Goal: Task Accomplishment & Management: Use online tool/utility

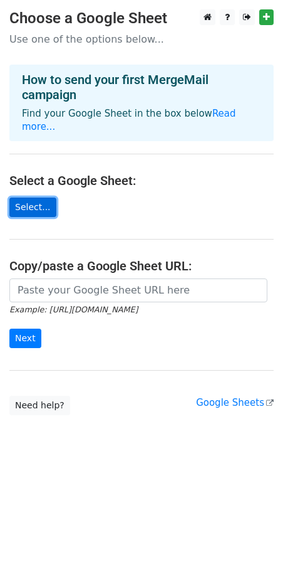
click at [35, 199] on link "Select..." at bounding box center [32, 207] width 47 height 19
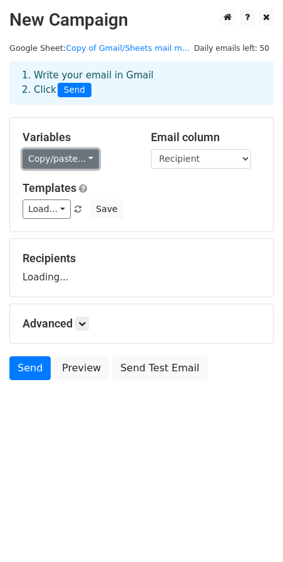
click at [61, 159] on link "Copy/paste..." at bounding box center [61, 158] width 77 height 19
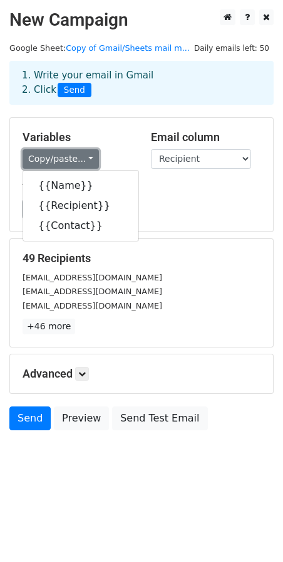
click at [61, 159] on link "Copy/paste..." at bounding box center [61, 158] width 77 height 19
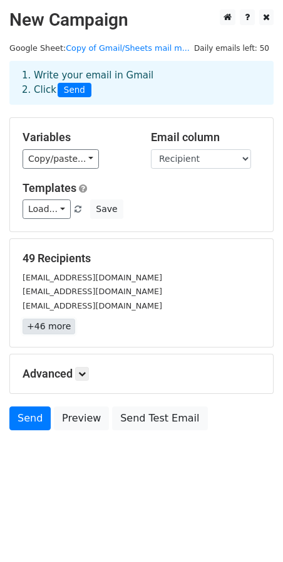
click at [50, 328] on link "+46 more" at bounding box center [49, 327] width 53 height 16
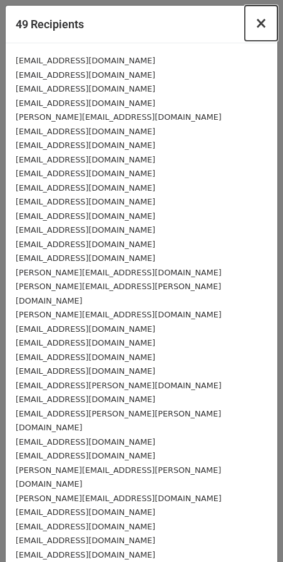
click at [255, 26] on span "×" at bounding box center [261, 23] width 13 height 18
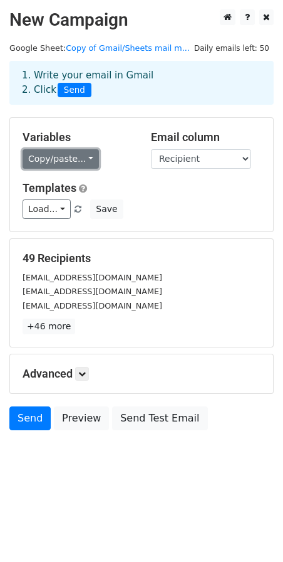
click at [39, 160] on link "Copy/paste..." at bounding box center [61, 158] width 77 height 19
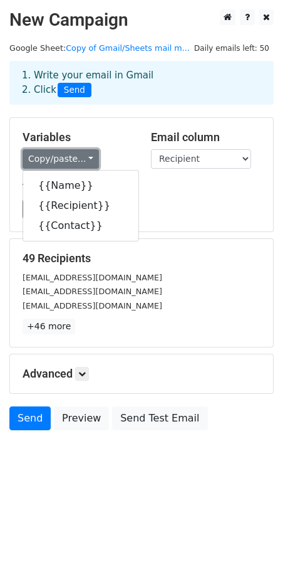
click at [39, 160] on link "Copy/paste..." at bounding box center [61, 158] width 77 height 19
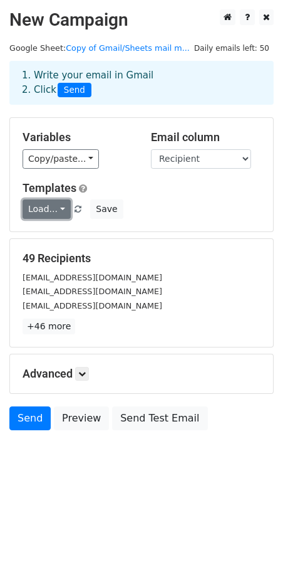
click at [63, 206] on link "Load..." at bounding box center [47, 208] width 48 height 19
click at [57, 210] on link "Load..." at bounding box center [47, 208] width 48 height 19
click at [54, 208] on link "Load..." at bounding box center [47, 208] width 48 height 19
click at [51, 228] on h6 "No templates saved" at bounding box center [81, 238] width 117 height 21
click at [46, 206] on link "Load..." at bounding box center [47, 208] width 48 height 19
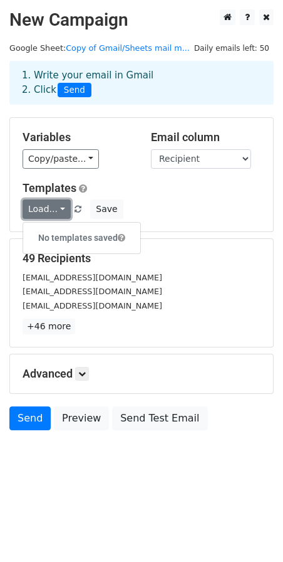
click at [41, 204] on link "Load..." at bounding box center [47, 208] width 48 height 19
click at [122, 235] on span at bounding box center [122, 237] width 8 height 9
click at [50, 208] on link "Load..." at bounding box center [47, 208] width 48 height 19
click at [85, 371] on icon at bounding box center [82, 374] width 8 height 8
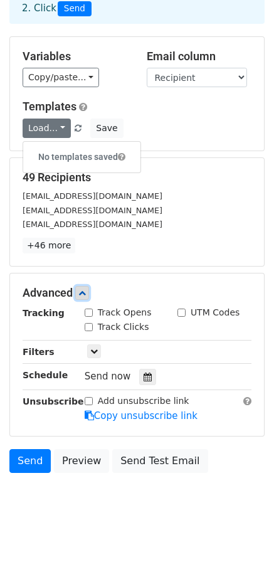
scroll to position [96, 0]
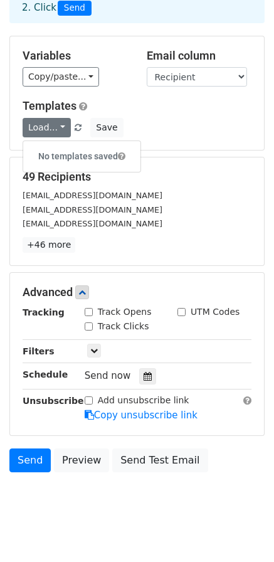
click at [127, 305] on label "Track Opens" at bounding box center [125, 311] width 54 height 13
click at [93, 308] on input "Track Opens" at bounding box center [89, 312] width 8 height 8
checkbox input "true"
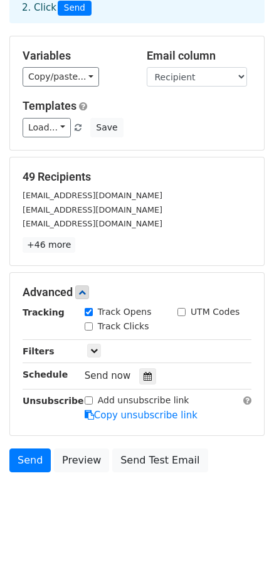
click at [124, 320] on label "Track Clicks" at bounding box center [123, 326] width 51 height 13
click at [93, 322] on input "Track Clicks" at bounding box center [89, 326] width 8 height 8
checkbox input "true"
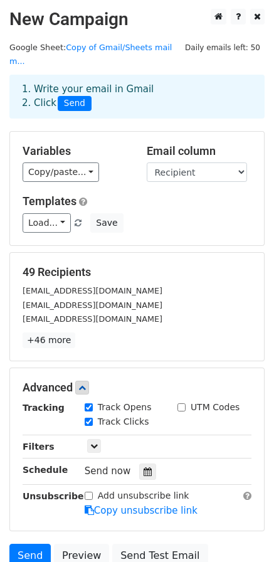
scroll to position [0, 0]
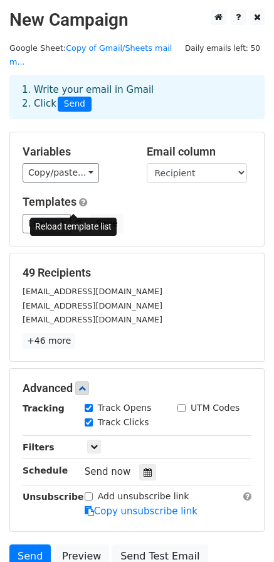
click at [75, 220] on span at bounding box center [78, 224] width 7 height 8
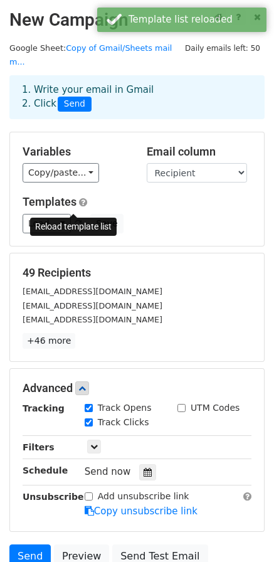
click at [75, 220] on span at bounding box center [78, 224] width 7 height 8
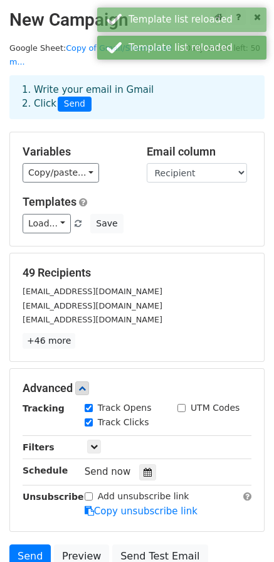
click at [58, 214] on link "Load..." at bounding box center [47, 223] width 48 height 19
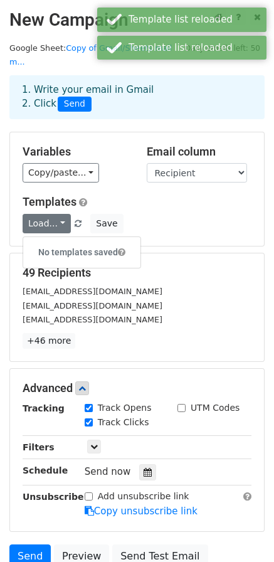
click at [58, 214] on link "Load..." at bounding box center [47, 223] width 48 height 19
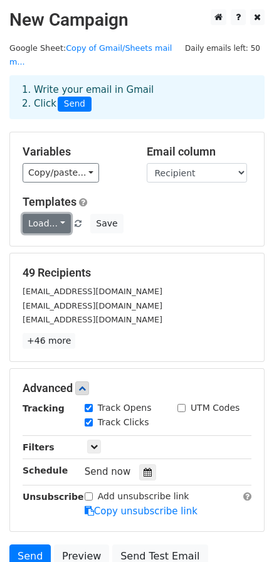
click at [48, 215] on link "Load..." at bounding box center [47, 223] width 48 height 19
click at [78, 218] on span "Load... No templates saved" at bounding box center [57, 223] width 68 height 11
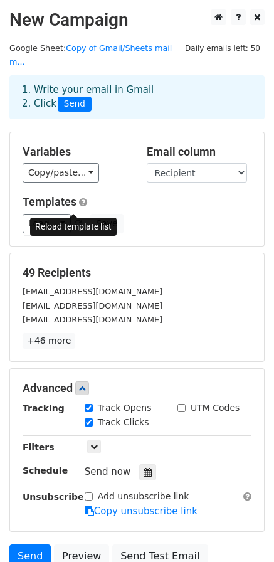
click at [77, 219] on link at bounding box center [78, 223] width 11 height 9
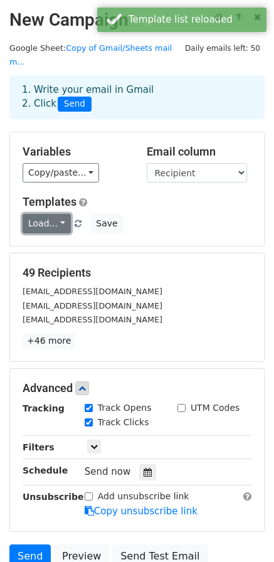
click at [51, 214] on link "Load..." at bounding box center [47, 223] width 48 height 19
click at [51, 242] on link "Banking Conultant" at bounding box center [84, 252] width 123 height 20
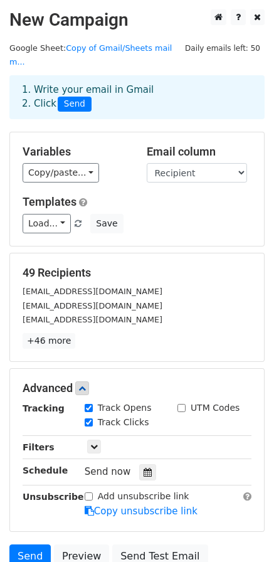
scroll to position [98, 0]
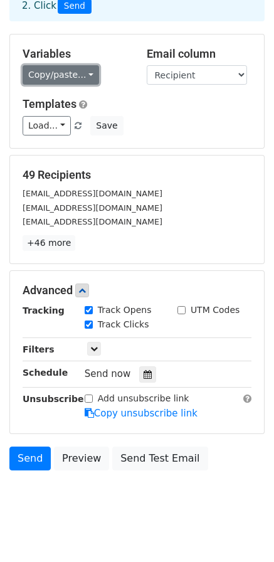
click at [57, 70] on link "Copy/paste..." at bounding box center [61, 74] width 77 height 19
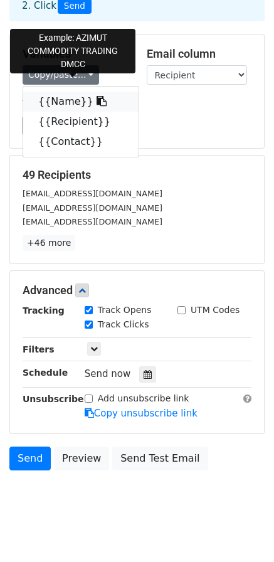
click at [77, 92] on link "{{Name}}" at bounding box center [80, 102] width 115 height 20
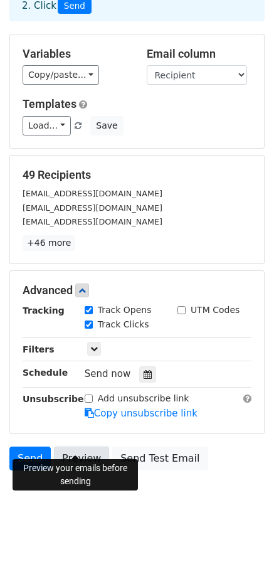
click at [73, 446] on link "Preview" at bounding box center [81, 458] width 55 height 24
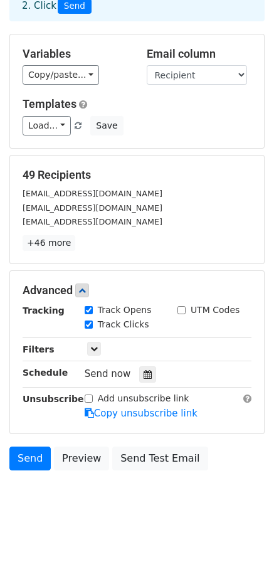
click at [154, 235] on p "+46 more" at bounding box center [137, 243] width 229 height 16
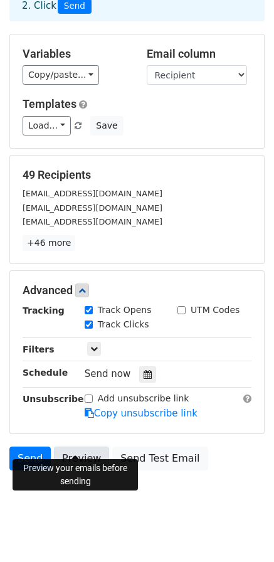
click at [77, 451] on link "Preview" at bounding box center [81, 458] width 55 height 24
click at [217, 468] on body "New Campaign Daily emails left: 50 Google Sheet: Copy of Gmail/Sheets mail m...…" at bounding box center [137, 219] width 274 height 615
click at [60, 446] on link "Preview" at bounding box center [81, 458] width 55 height 24
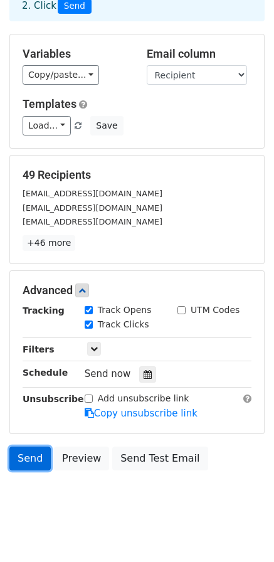
click at [34, 446] on link "Send" at bounding box center [29, 458] width 41 height 24
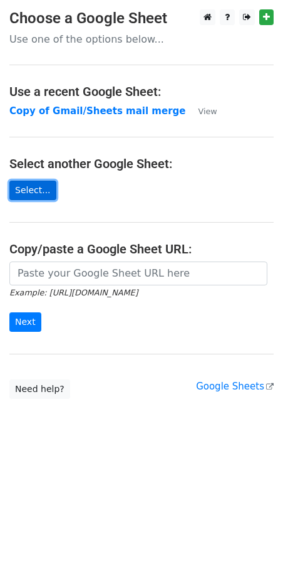
click at [33, 188] on link "Select..." at bounding box center [32, 190] width 47 height 19
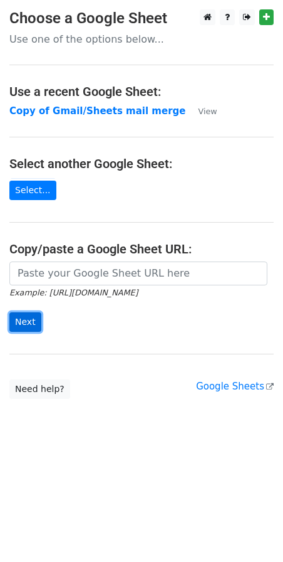
click at [32, 322] on input "Next" at bounding box center [25, 321] width 32 height 19
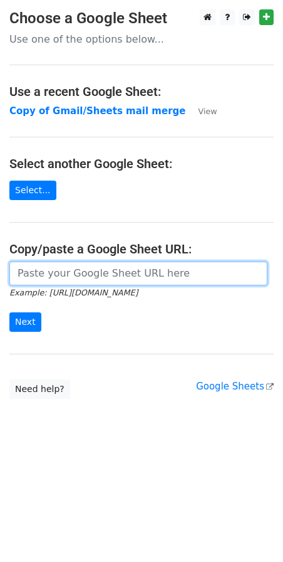
click at [125, 270] on input "url" at bounding box center [138, 273] width 258 height 24
paste input "https://docs.google.com/spreadsheets/d/1n_p-36iYbBaekPZ6mX6A2qw-31WdEF153BlOP6u…"
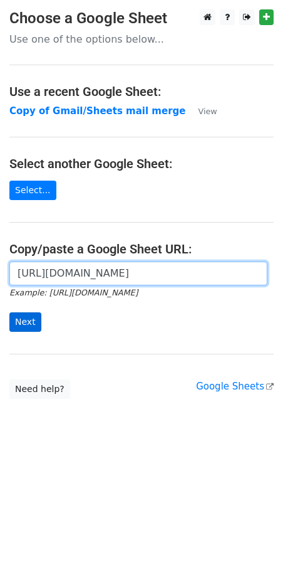
type input "https://docs.google.com/spreadsheets/d/1n_p-36iYbBaekPZ6mX6A2qw-31WdEF153BlOP6u…"
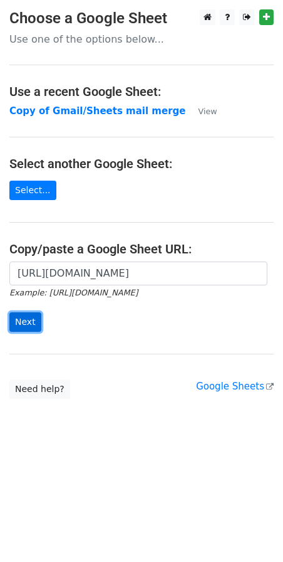
scroll to position [0, 0]
click at [15, 330] on input "Next" at bounding box center [25, 321] width 32 height 19
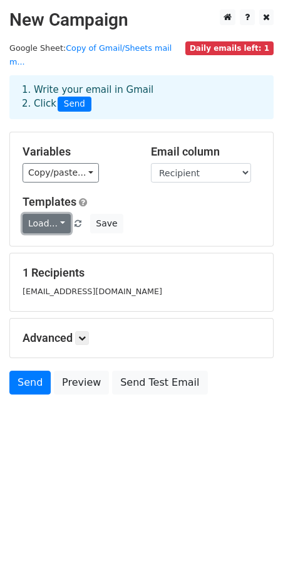
click at [52, 214] on link "Load..." at bounding box center [47, 223] width 48 height 19
click at [46, 242] on link "Banking Conultant" at bounding box center [84, 252] width 123 height 20
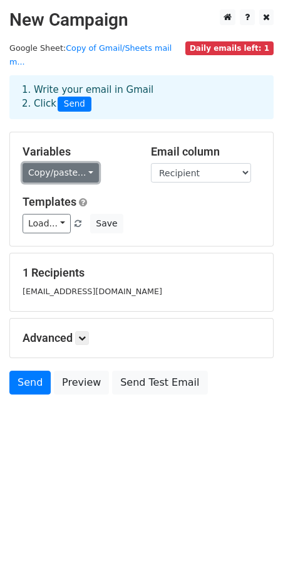
click at [61, 166] on link "Copy/paste..." at bounding box center [61, 172] width 77 height 19
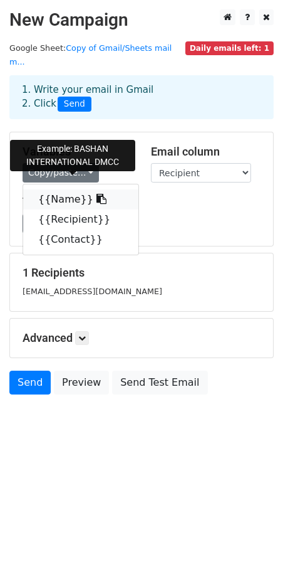
click at [50, 189] on link "{{Name}}" at bounding box center [80, 199] width 115 height 20
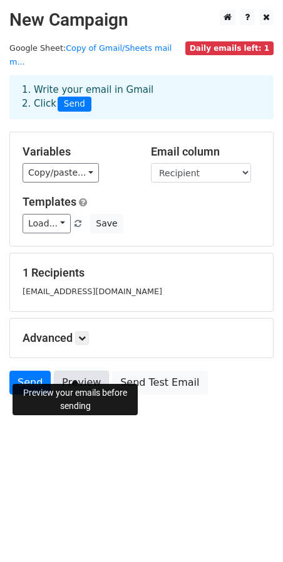
click at [55, 371] on link "Preview" at bounding box center [81, 383] width 55 height 24
click at [19, 373] on link "Send" at bounding box center [29, 383] width 41 height 24
